Goal: Use online tool/utility: Utilize a website feature to perform a specific function

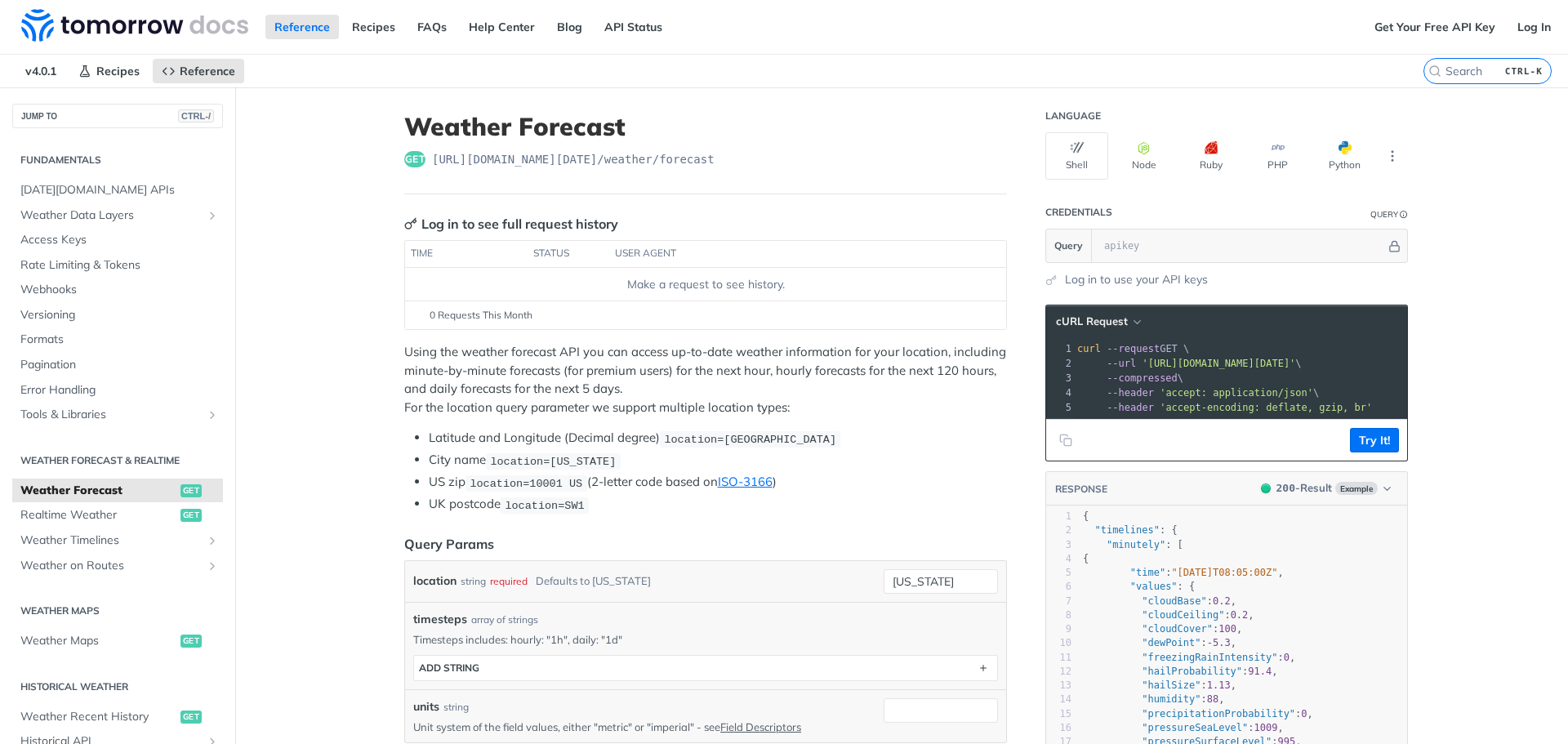
click at [909, 31] on div "Reference Recipes FAQs Help Center Blog API Status" at bounding box center [683, 27] width 1365 height 54
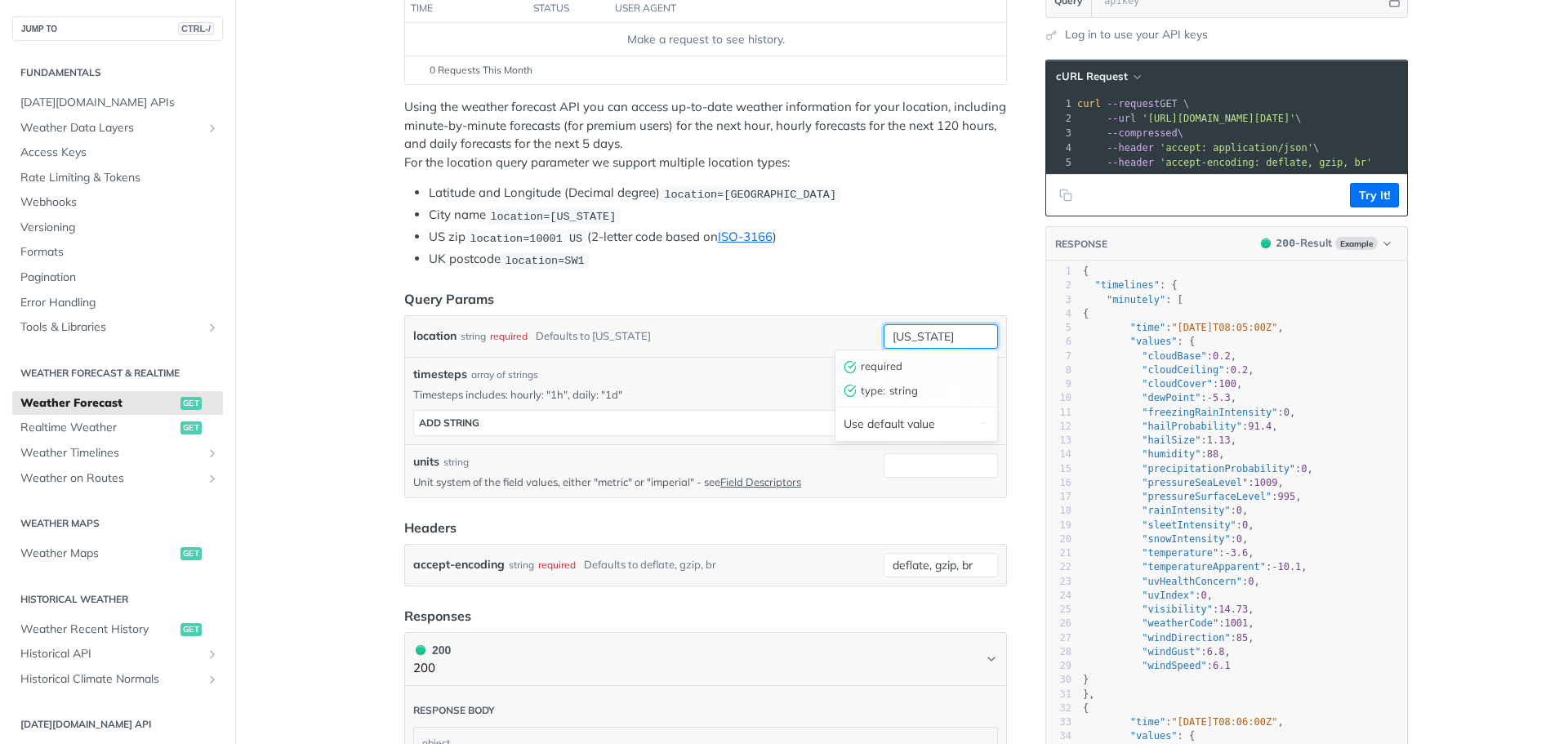
drag, startPoint x: 886, startPoint y: 328, endPoint x: 808, endPoint y: 331, distance: 78.1
click at [808, 330] on div "location string required Defaults to [US_STATE] [US_STATE] required type : stri…" at bounding box center [706, 336] width 585 height 24
paste input "14°10'12.0 N 121°15'25.2 E"
type input "14°10'12.0 N 121°15'25.2 E"
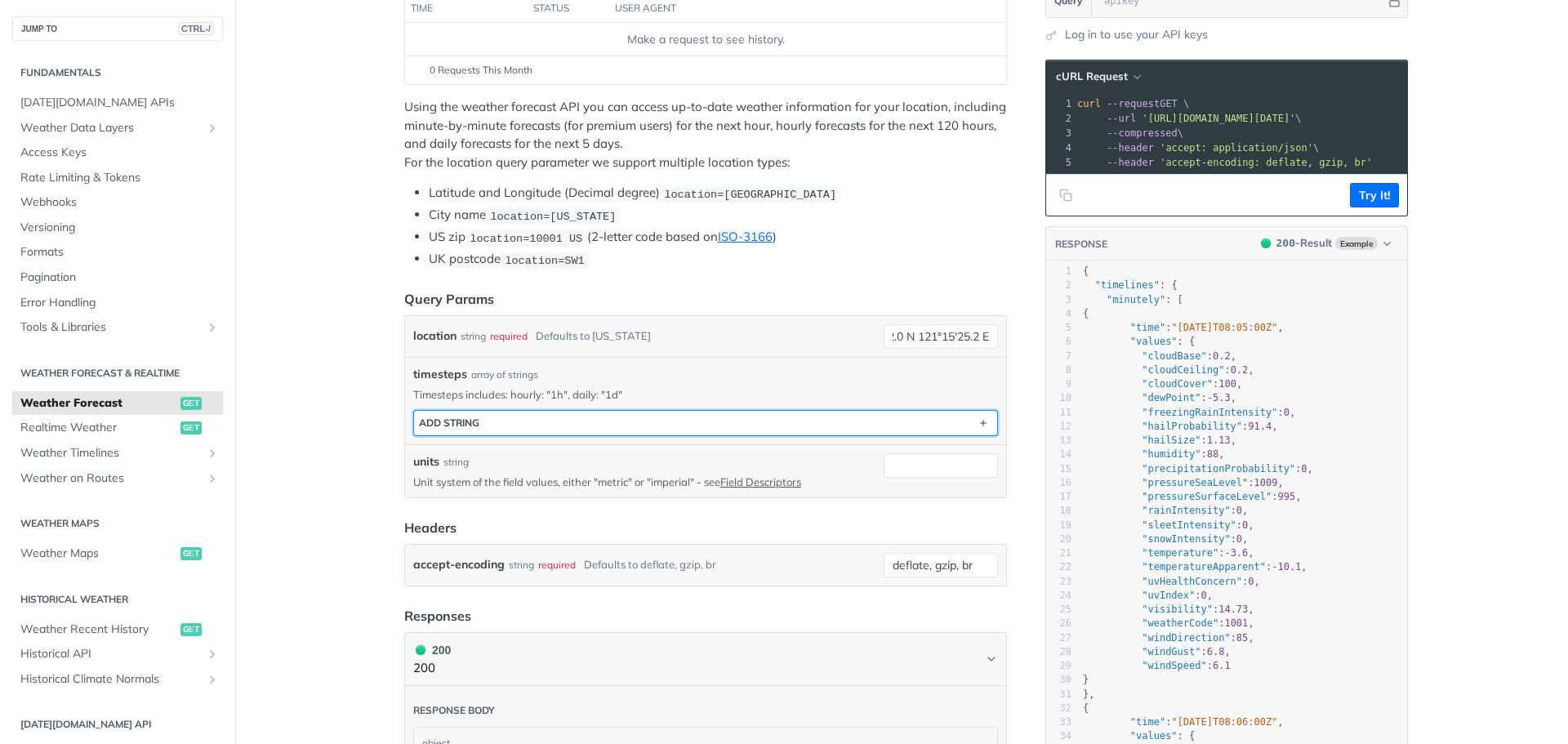
click at [611, 423] on button "ADD string" at bounding box center [706, 423] width 583 height 24
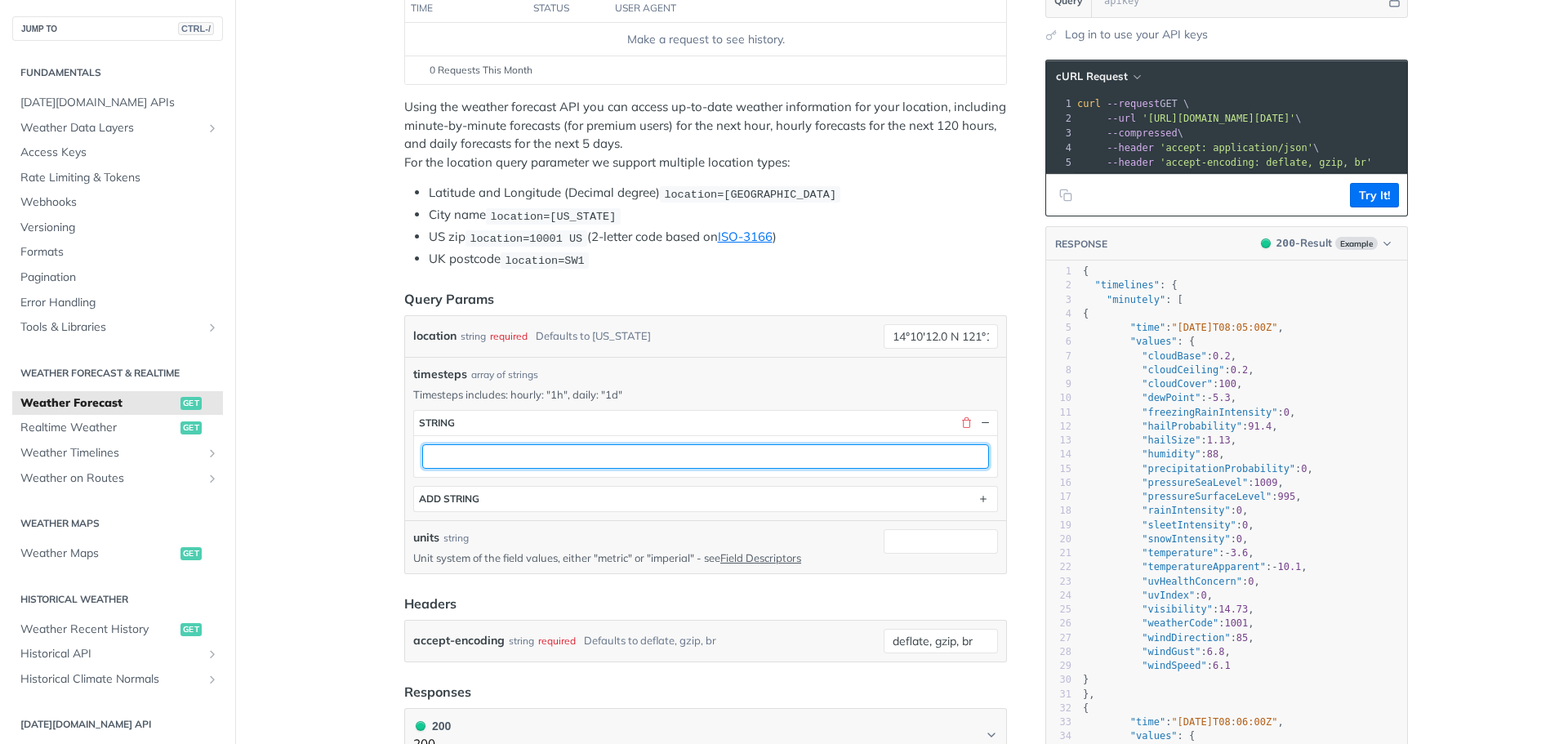
click at [495, 458] on input "text" at bounding box center [706, 456] width 567 height 24
type input "1d"
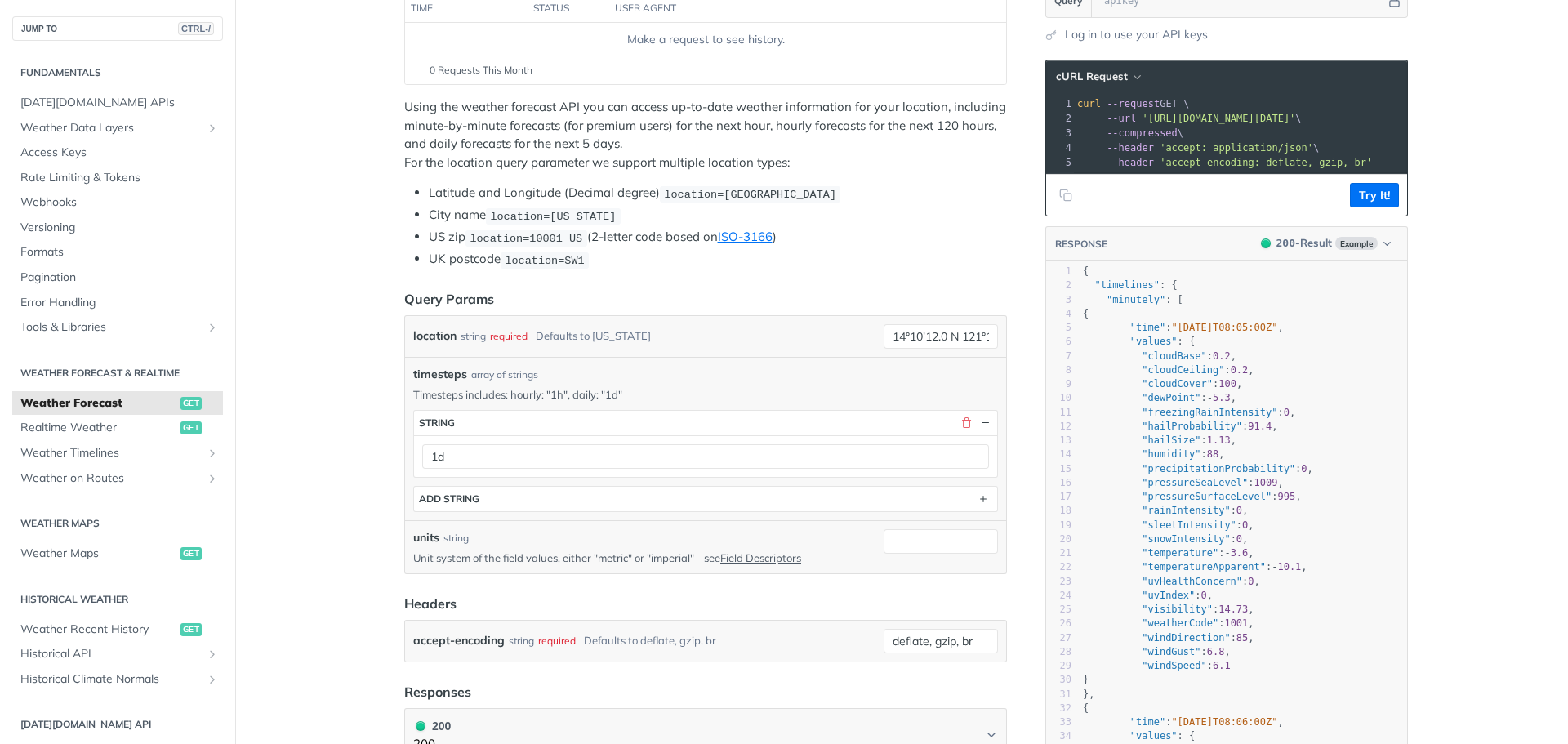
click at [1369, 206] on button "Try It!" at bounding box center [1374, 195] width 49 height 24
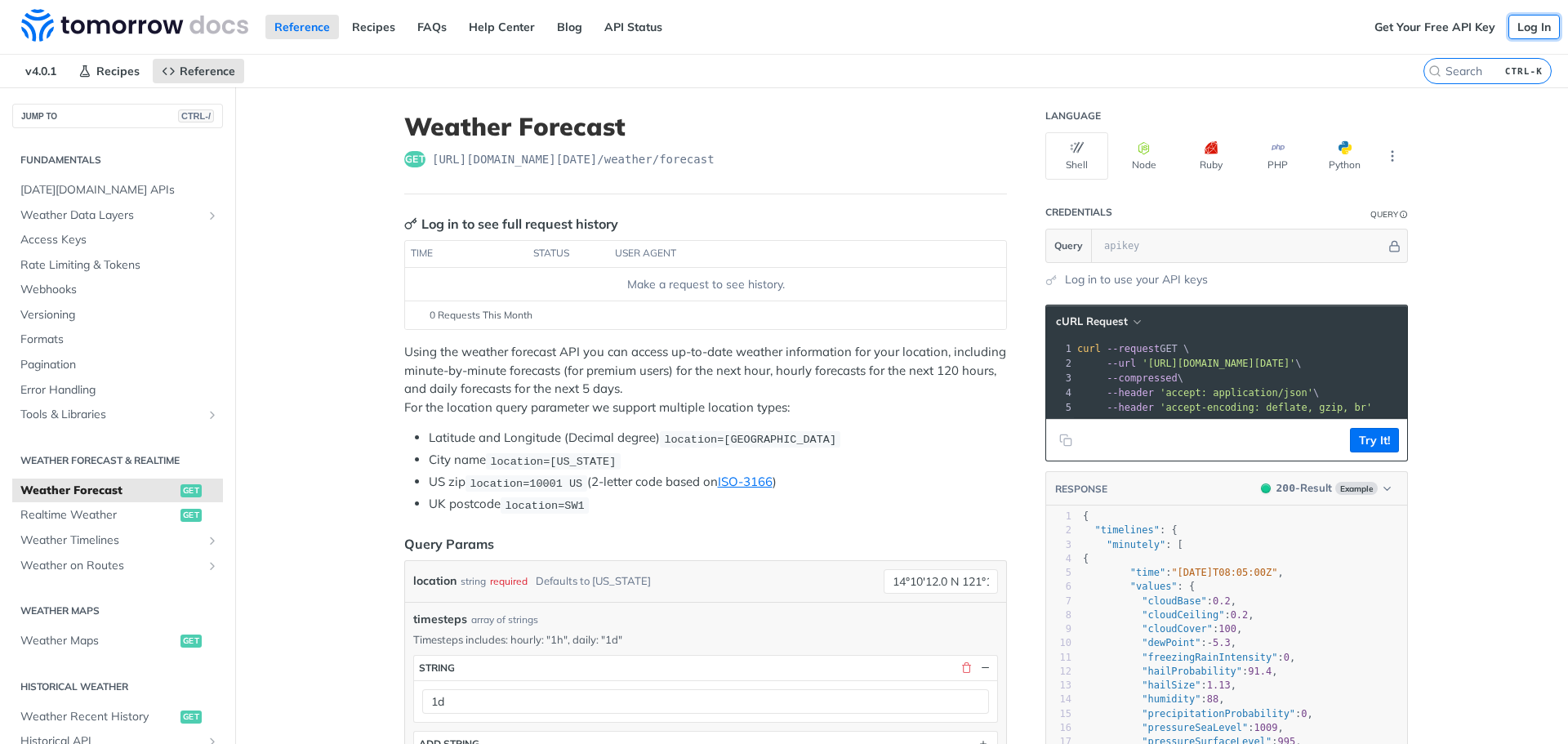
click at [1516, 23] on link "Log In" at bounding box center [1534, 27] width 51 height 24
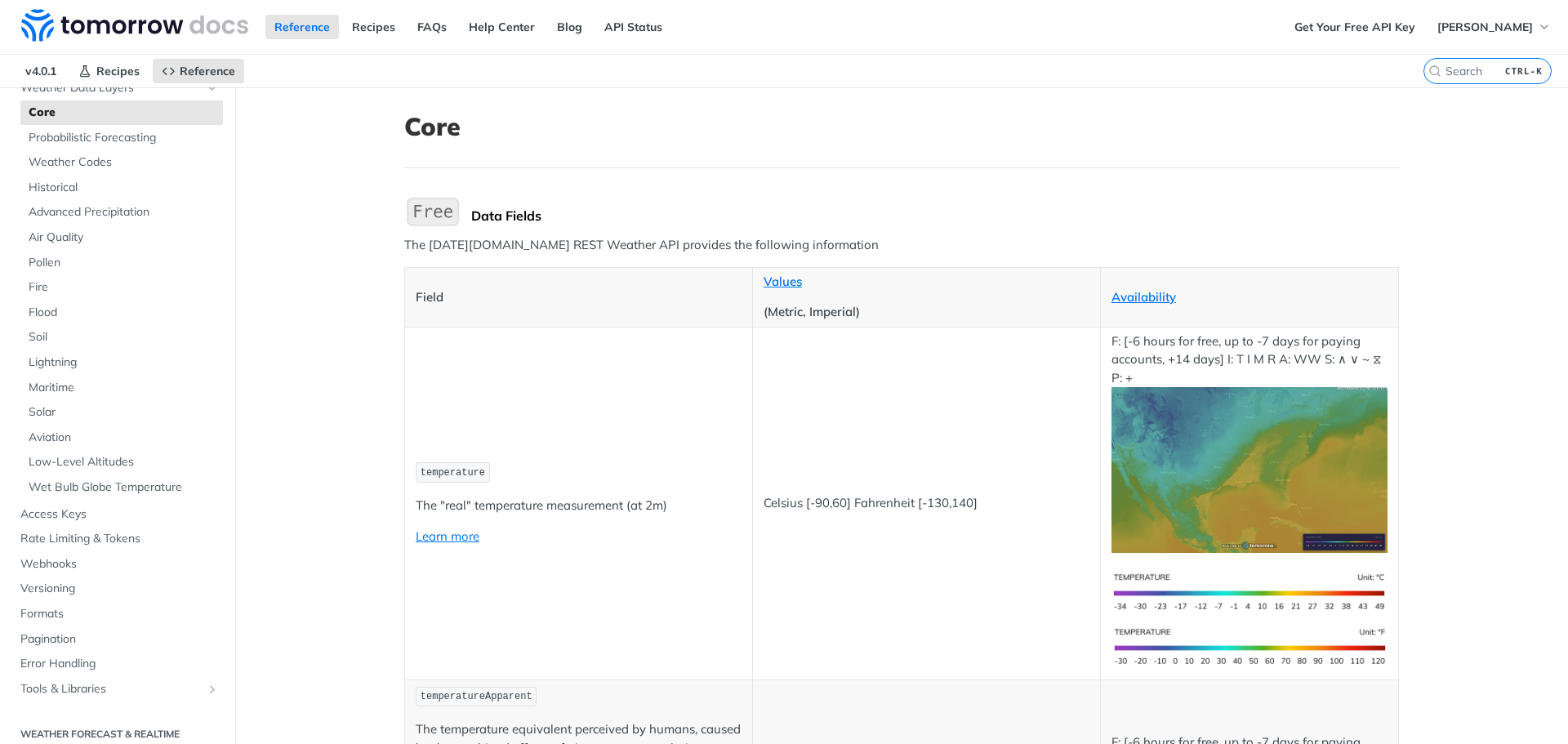
scroll to position [409, 0]
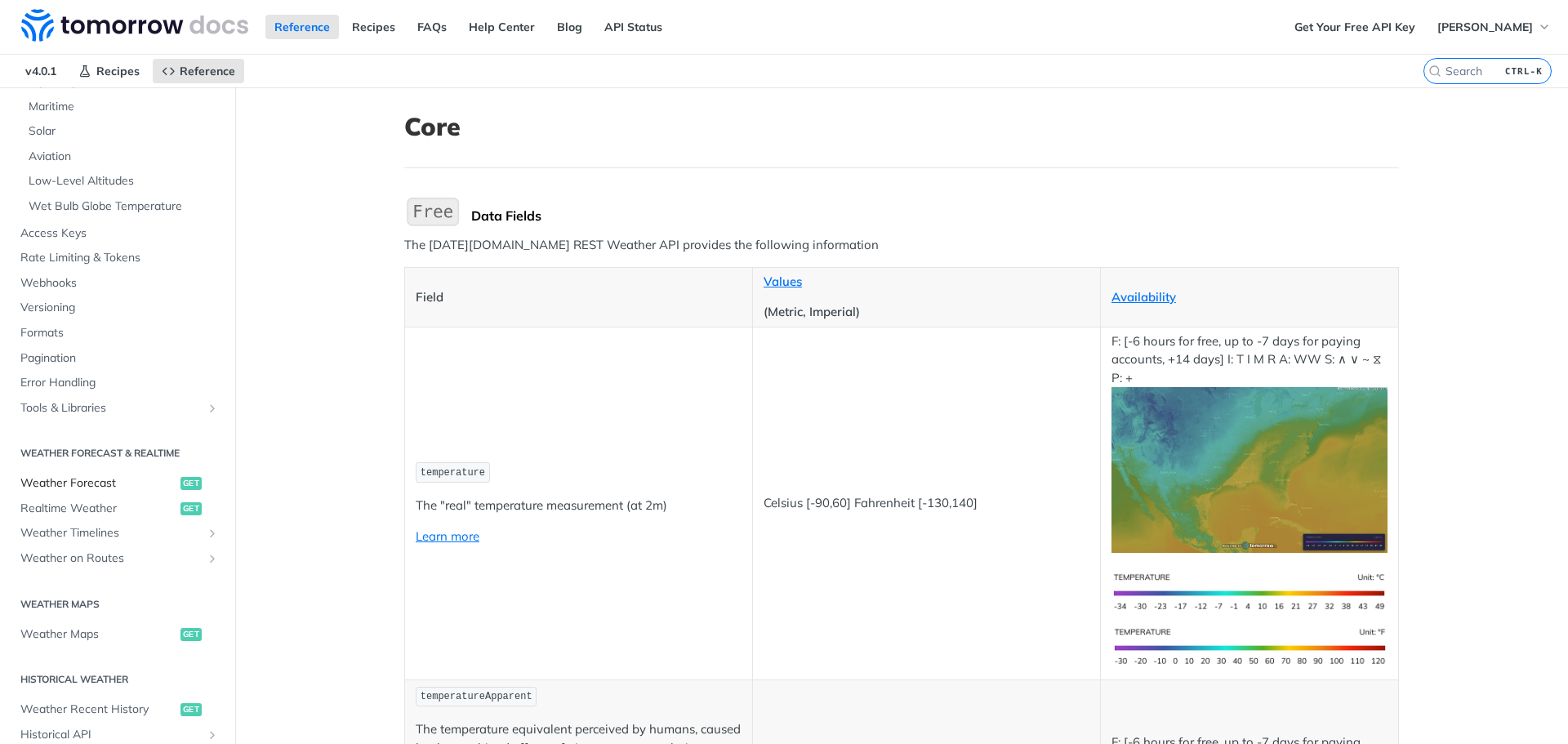
click at [94, 483] on span "Weather Forecast" at bounding box center [98, 484] width 156 height 17
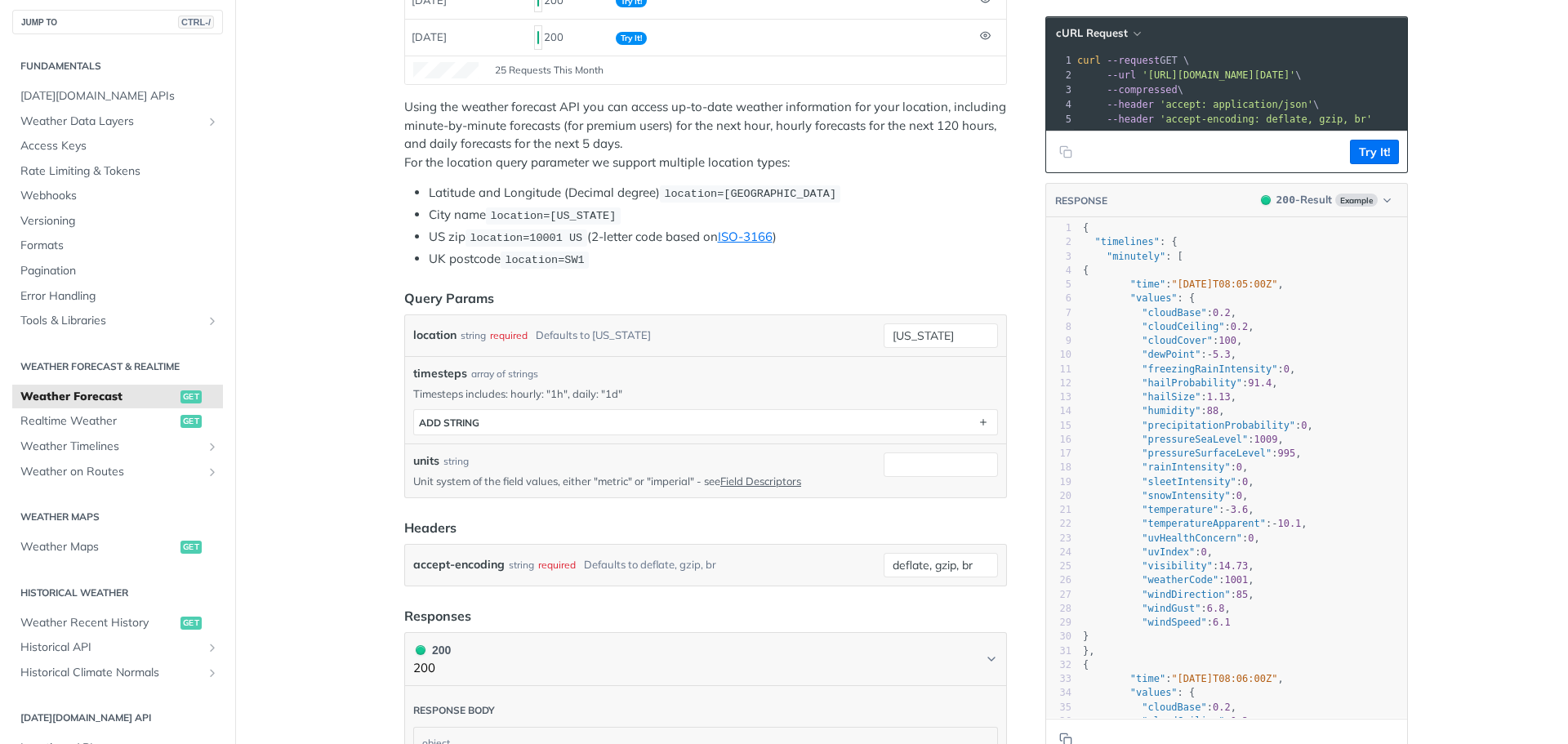
scroll to position [409, 0]
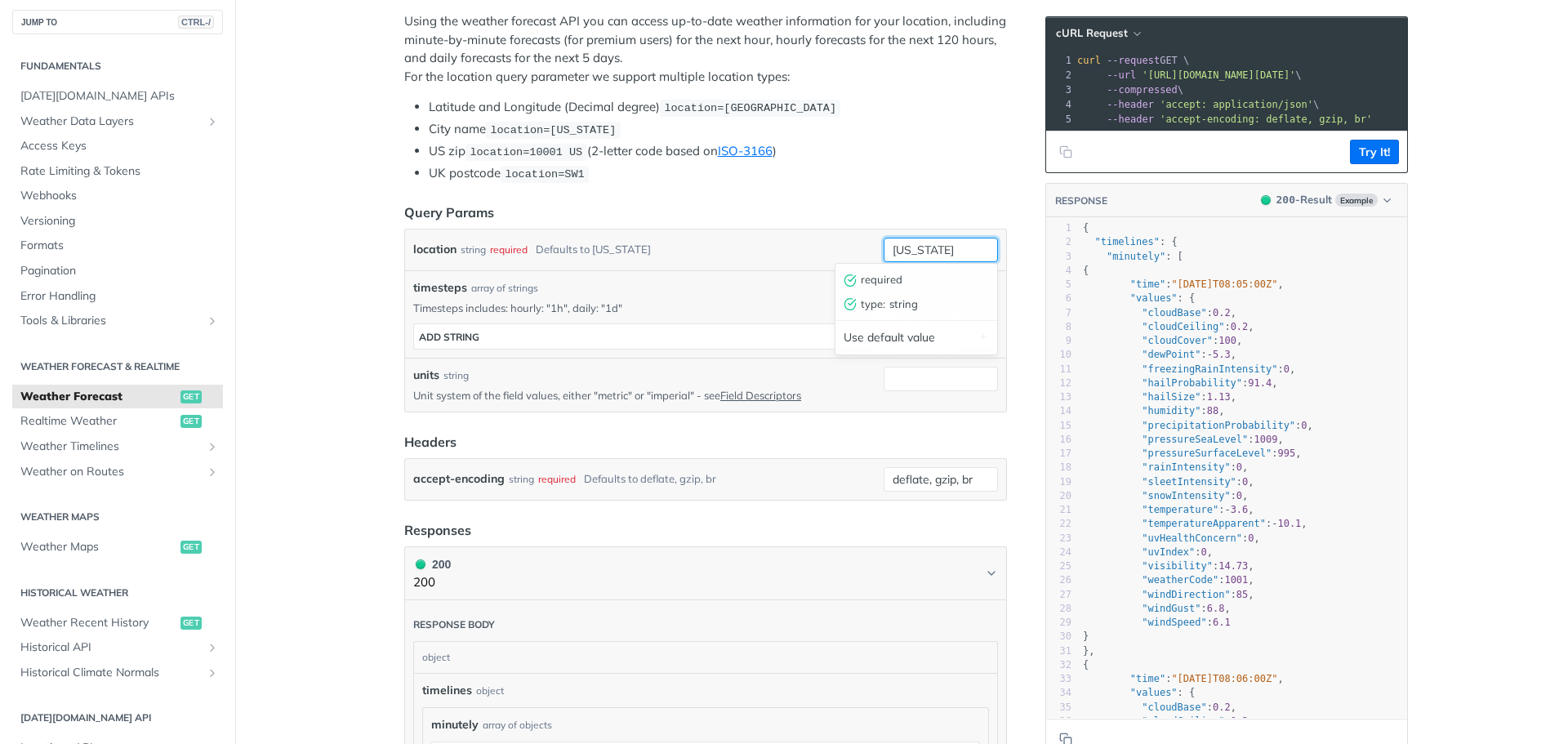
drag, startPoint x: 808, startPoint y: 252, endPoint x: 779, endPoint y: 258, distance: 29.6
click at [779, 258] on div "location string required Defaults to [US_STATE] [US_STATE] required type : stri…" at bounding box center [706, 250] width 585 height 24
paste input "14°10'12.0 N 121°15'25.2 E"
type input "14°10'12.0 N 121°15'25.2 E"
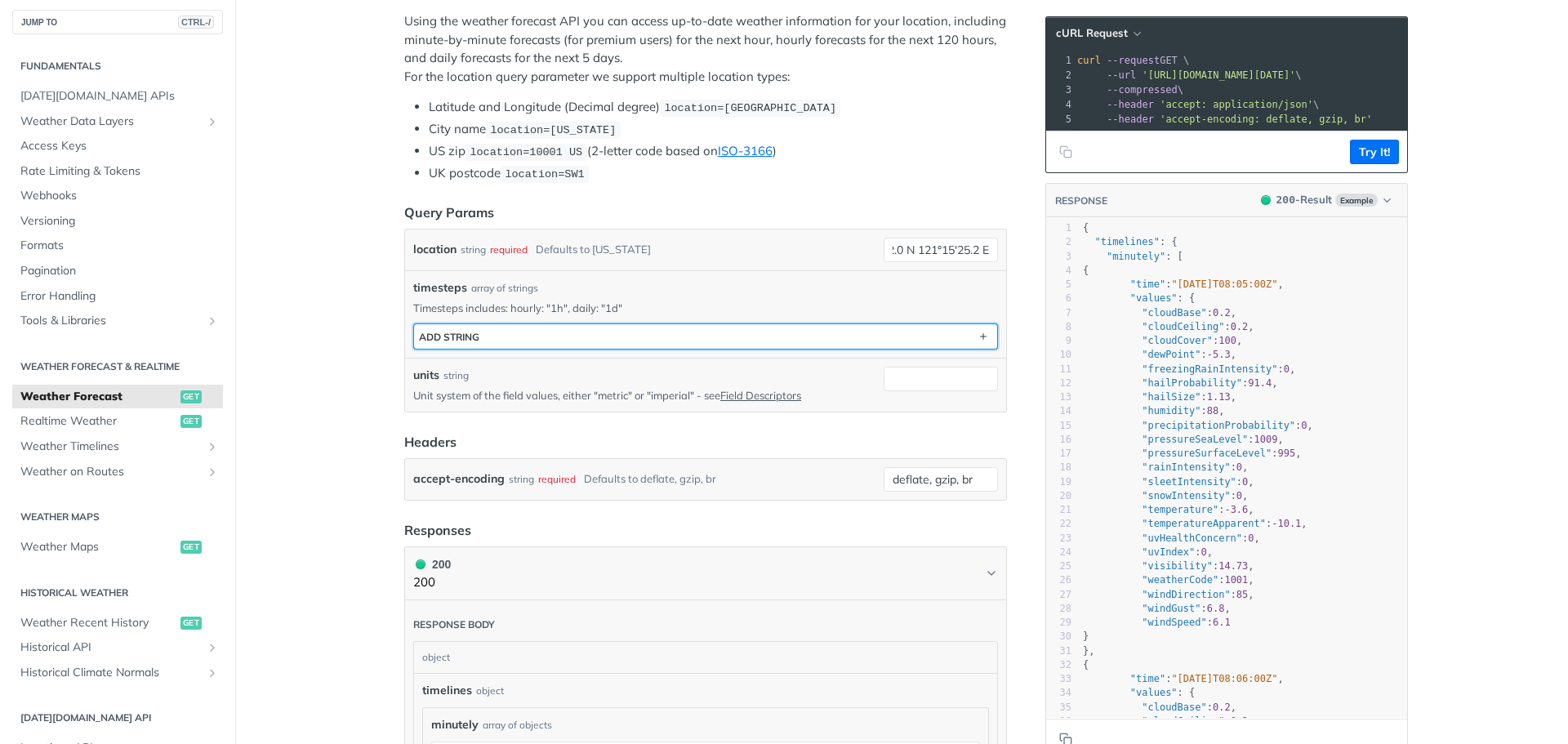
click at [602, 335] on button "ADD string" at bounding box center [706, 336] width 583 height 24
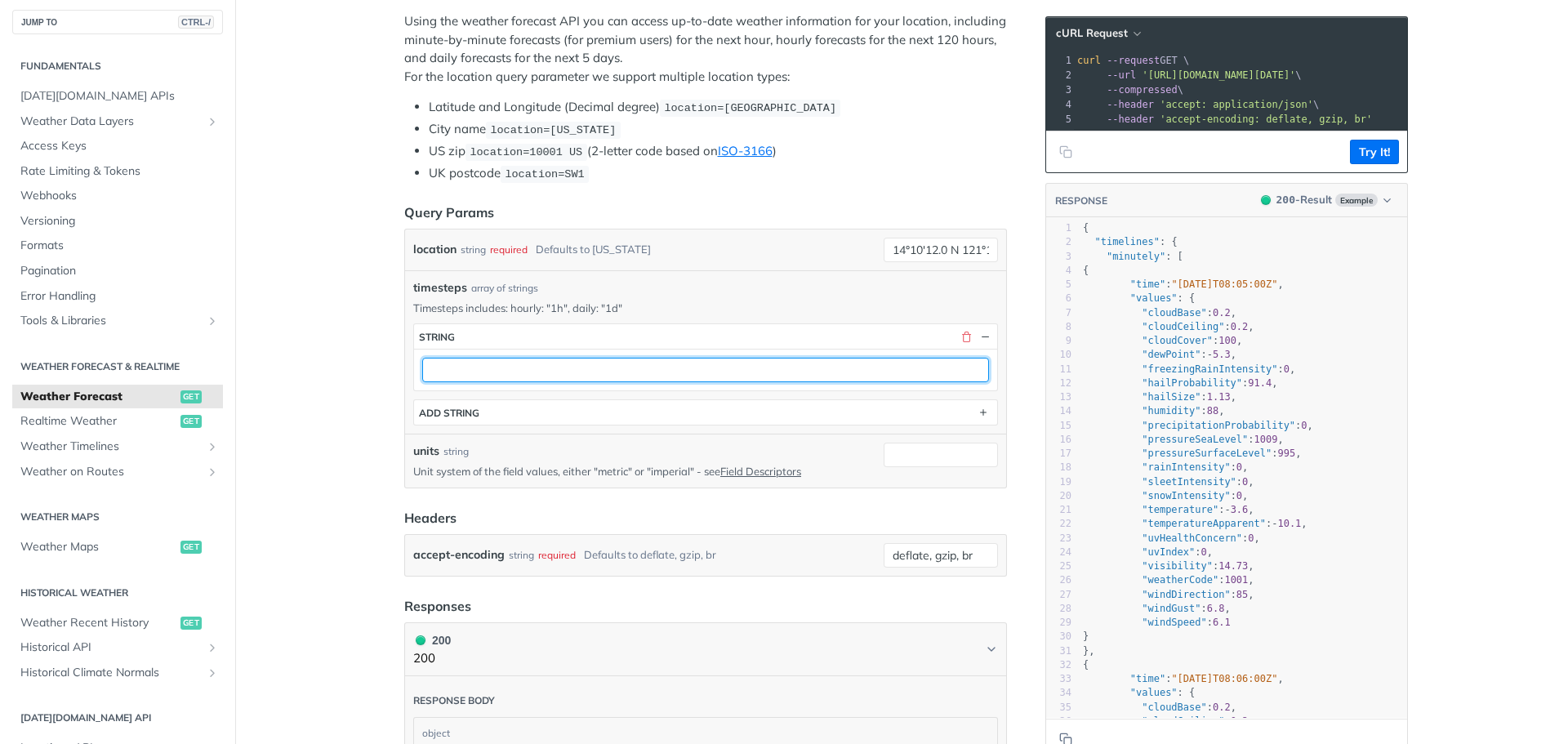
click at [505, 366] on input "text" at bounding box center [706, 370] width 567 height 24
type input "1d"
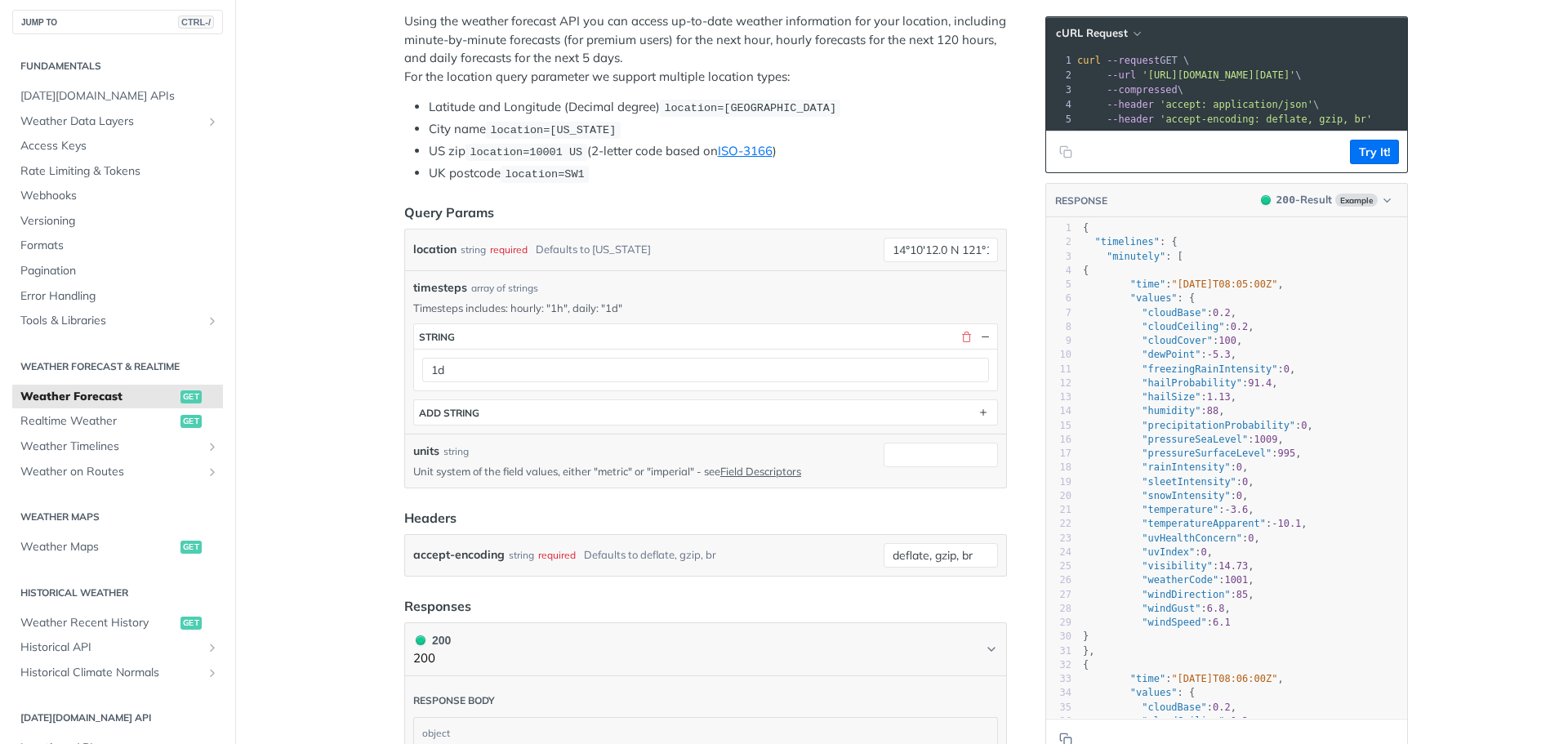
click at [1369, 164] on button "Try It!" at bounding box center [1374, 151] width 49 height 24
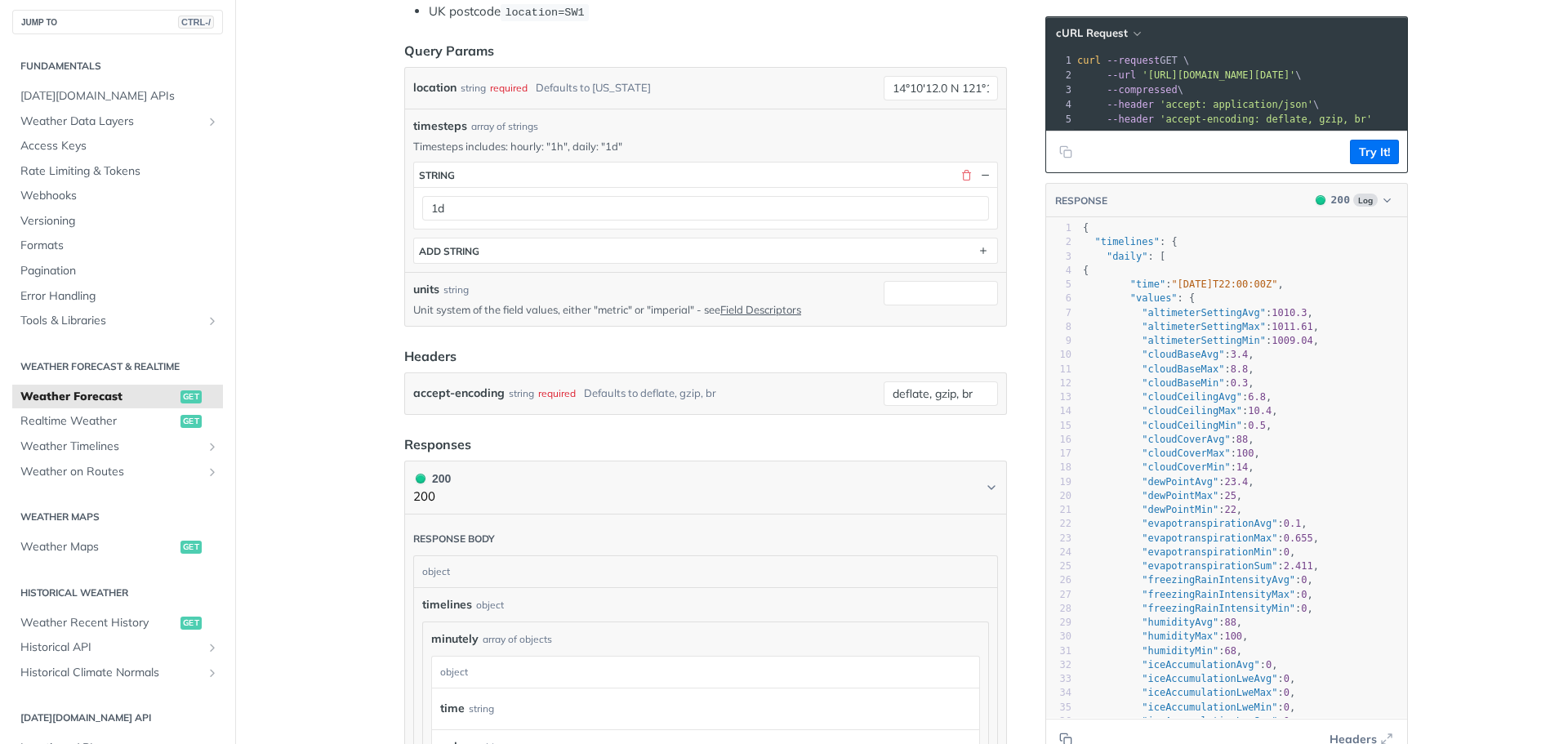
scroll to position [571, 0]
click at [1060, 734] on icon "Copy to clipboard" at bounding box center [1064, 737] width 7 height 7
click at [1493, 324] on main "JUMP TO CTRL-/ Fundamentals [DATE][DOMAIN_NAME] APIs Weather Data Layers Core P…" at bounding box center [784, 603] width 1568 height 2174
